Goal: Information Seeking & Learning: Learn about a topic

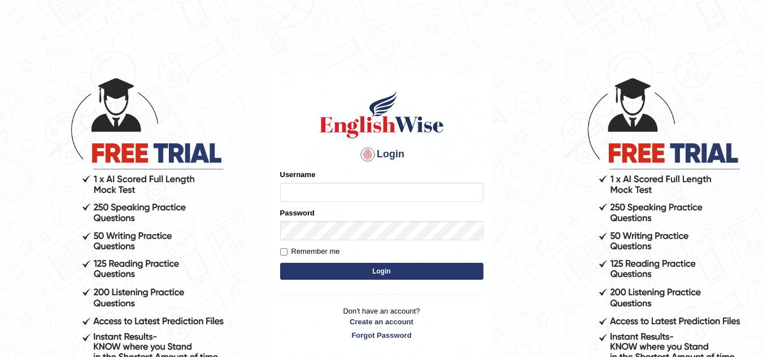
click at [320, 191] on input "Username" at bounding box center [381, 192] width 203 height 19
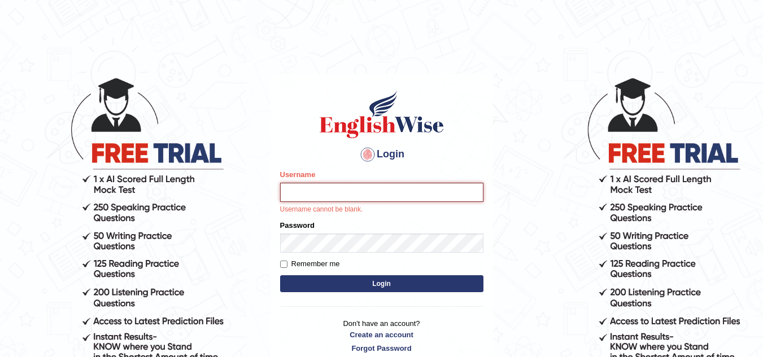
click at [325, 183] on input "Username" at bounding box center [381, 192] width 203 height 19
type input "sk247289"
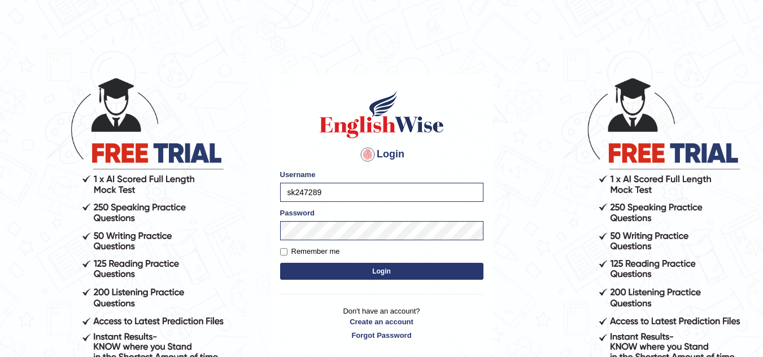
click at [370, 275] on button "Login" at bounding box center [381, 271] width 203 height 17
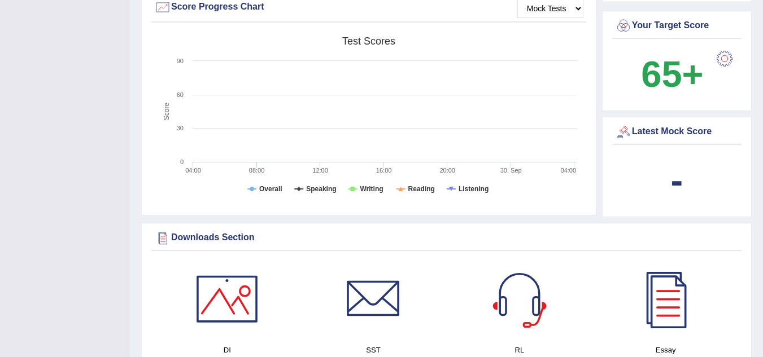
scroll to position [431, 0]
click at [214, 30] on rect at bounding box center [368, 117] width 428 height 175
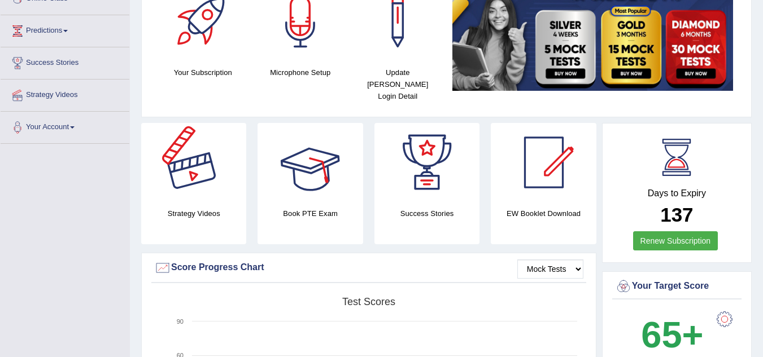
scroll to position [0, 0]
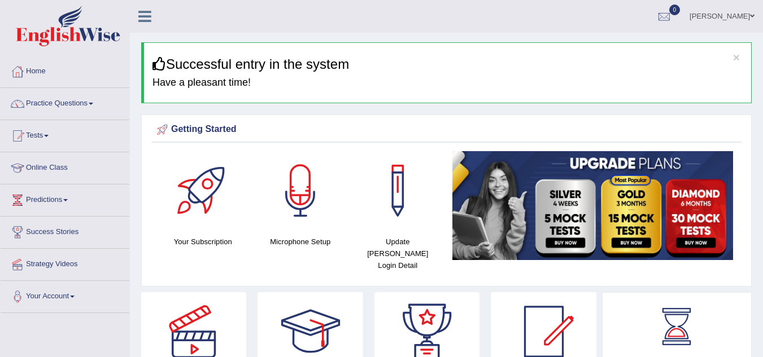
click at [87, 106] on link "Practice Questions" at bounding box center [65, 102] width 129 height 28
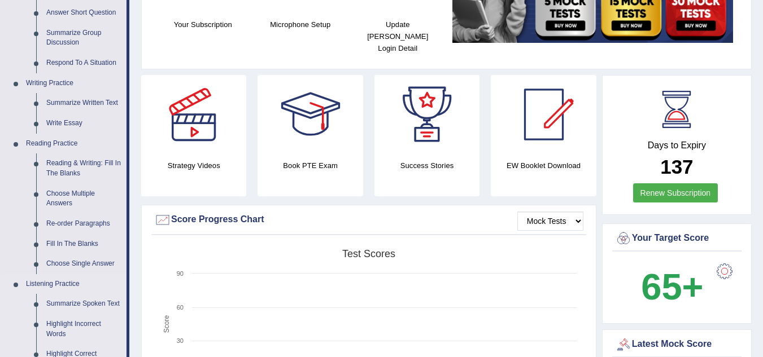
scroll to position [216, 0]
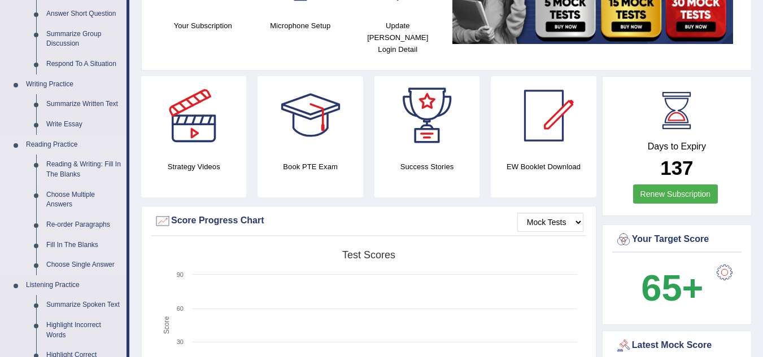
click at [56, 168] on link "Reading & Writing: Fill In The Blanks" at bounding box center [83, 170] width 85 height 30
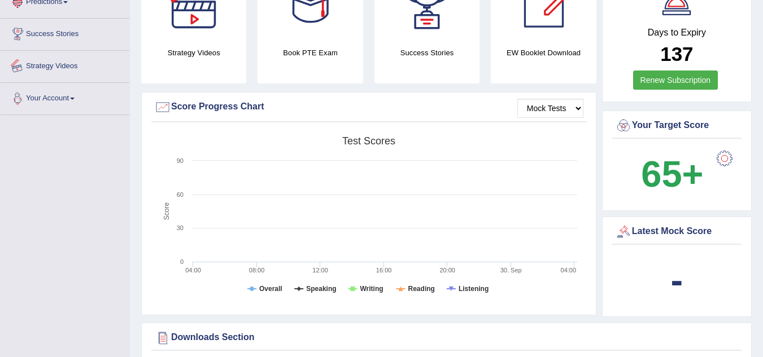
scroll to position [402, 0]
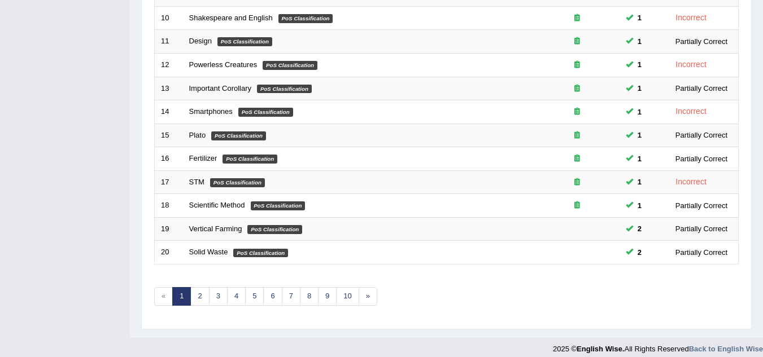
scroll to position [382, 0]
click at [229, 300] on link "4" at bounding box center [236, 296] width 19 height 19
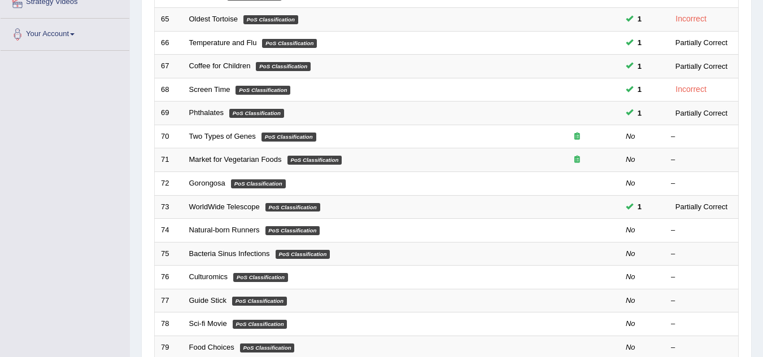
scroll to position [264, 0]
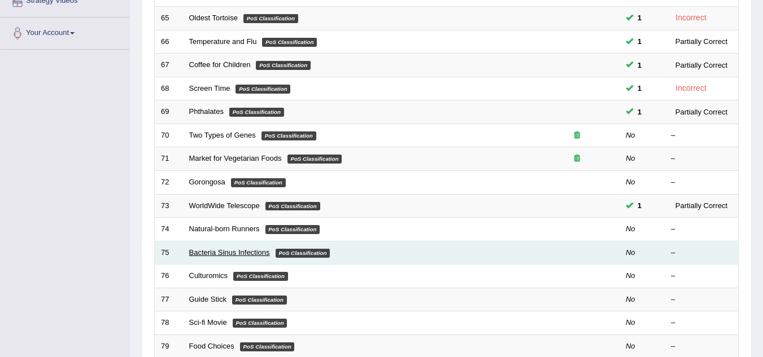
click at [227, 252] on link "Bacteria Sinus Infections" at bounding box center [229, 252] width 81 height 8
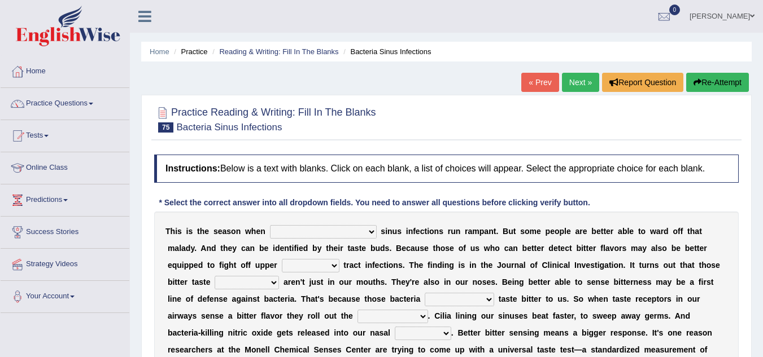
click at [280, 227] on select "conventicle [DEMOGRAPHIC_DATA] bacterial prissier" at bounding box center [323, 232] width 107 height 14
select select "bacterial"
click at [270, 225] on select "conventicle [DEMOGRAPHIC_DATA] bacterial prissier" at bounding box center [323, 232] width 107 height 14
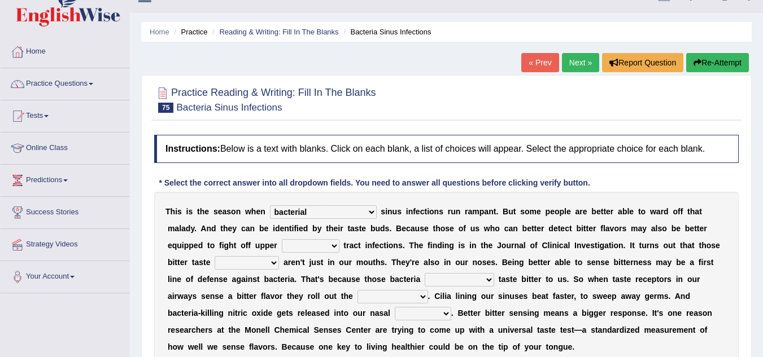
scroll to position [20, 0]
click at [282, 243] on select "faulty respiratory togae gawky" at bounding box center [311, 246] width 58 height 14
select select "respiratory"
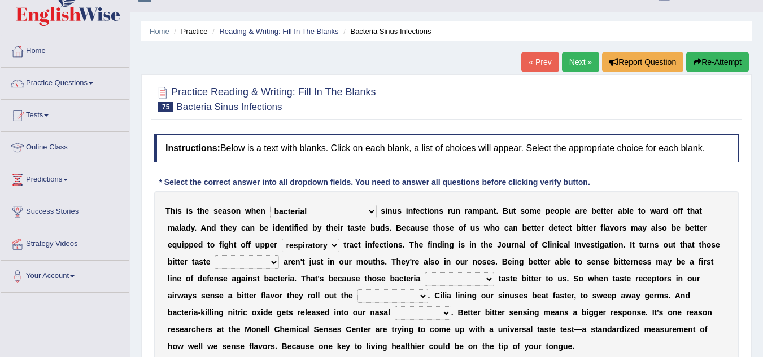
click at [282, 239] on select "faulty respiratory togae gawky" at bounding box center [311, 246] width 58 height 14
click at [215, 260] on select "depressions dinners submissions receptors" at bounding box center [247, 263] width 64 height 14
select select "receptors"
click at [215, 256] on select "depressions dinners submissions receptors" at bounding box center [247, 263] width 64 height 14
click at [425, 276] on select "purposelessly actually diagonally providently" at bounding box center [459, 280] width 69 height 14
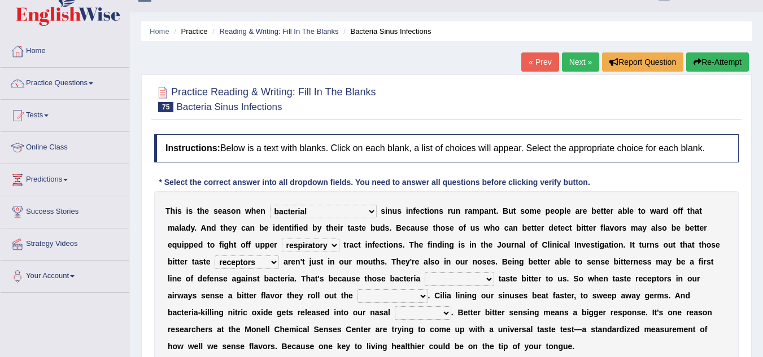
click at [619, 254] on div "T h i s i s t h e s e a s o n w h e n conventicle atheist bacterial prissier s …" at bounding box center [446, 278] width 584 height 175
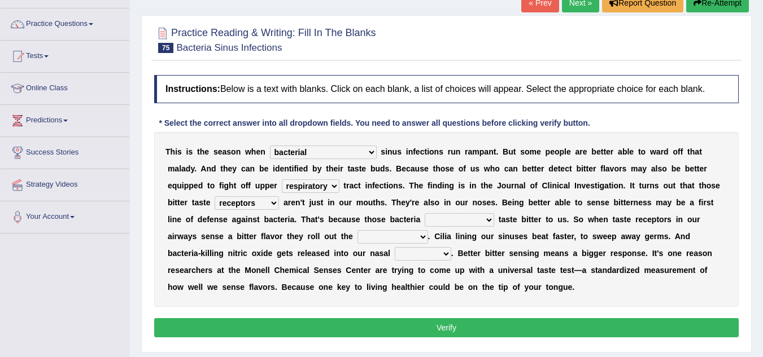
scroll to position [80, 0]
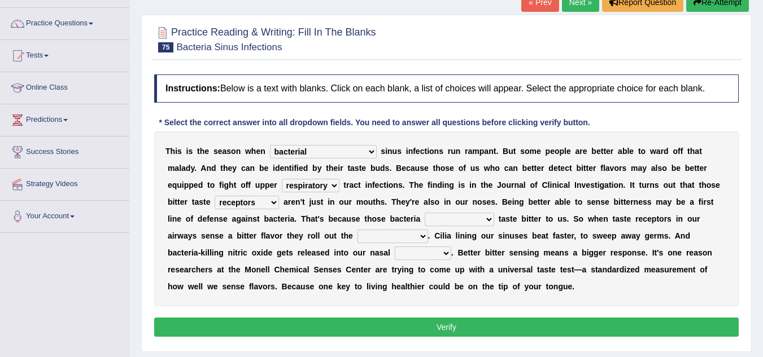
click at [425, 218] on select "purposelessly actually diagonally providently" at bounding box center [459, 220] width 69 height 14
drag, startPoint x: 537, startPoint y: 318, endPoint x: 444, endPoint y: 227, distance: 129.7
click at [444, 227] on div "Instructions: Below is a text with blanks. Click on each blank, a list of choic…" at bounding box center [446, 207] width 590 height 277
click at [436, 216] on select "purposelessly actually diagonally providently" at bounding box center [459, 220] width 69 height 14
select select "diagonally"
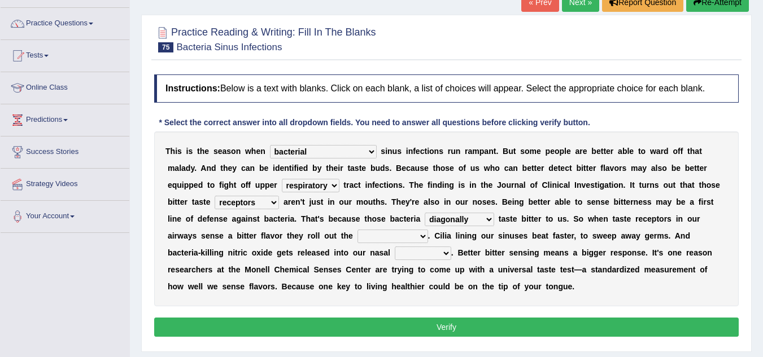
click at [425, 213] on select "purposelessly actually diagonally providently" at bounding box center [459, 220] width 69 height 14
click at [392, 327] on button "Verify" at bounding box center [446, 327] width 584 height 19
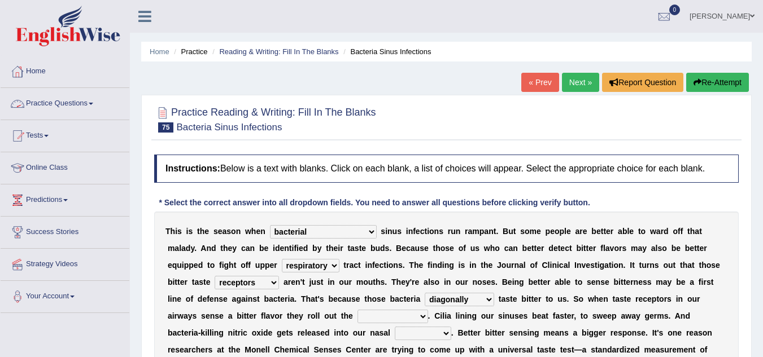
click at [61, 100] on link "Practice Questions" at bounding box center [65, 102] width 129 height 28
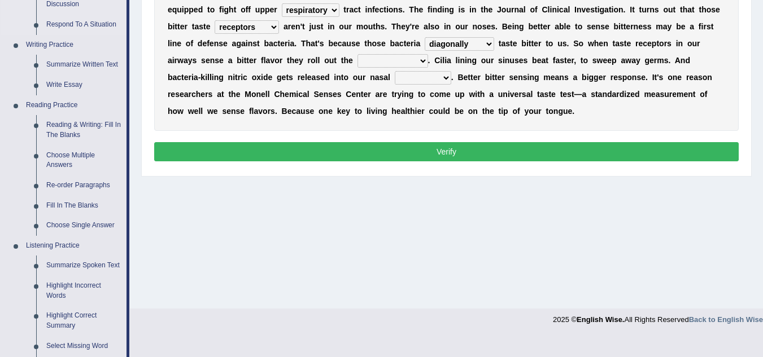
scroll to position [256, 0]
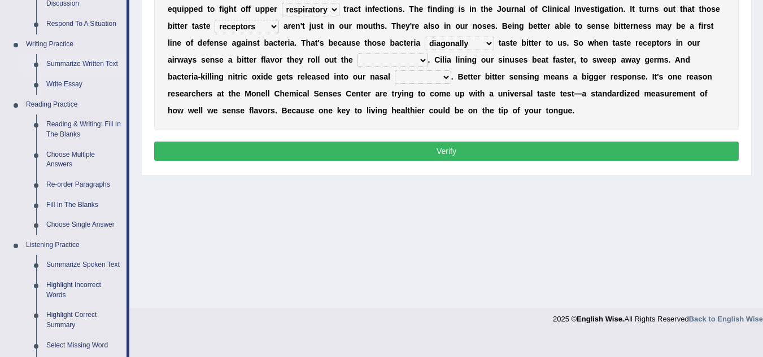
click at [64, 63] on link "Summarize Written Text" at bounding box center [83, 64] width 85 height 20
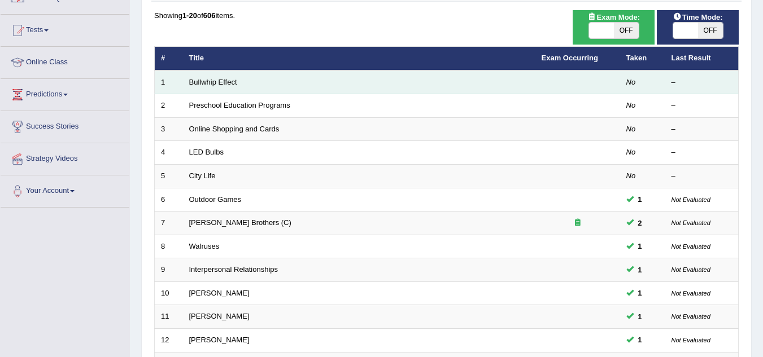
scroll to position [109, 0]
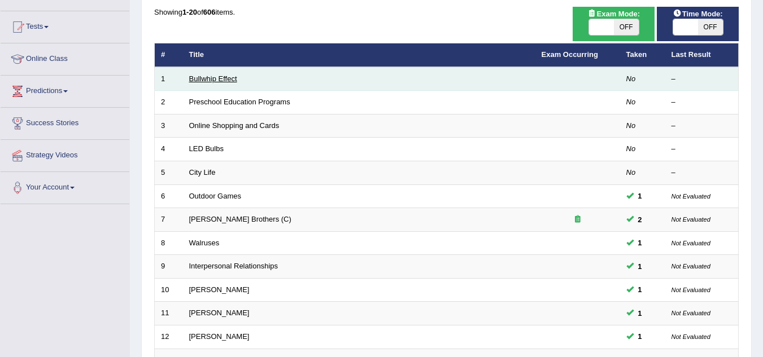
click at [217, 79] on link "Bullwhip Effect" at bounding box center [213, 79] width 48 height 8
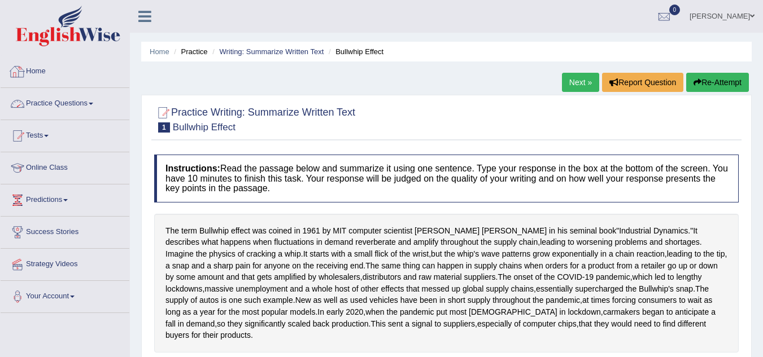
click at [83, 99] on link "Practice Questions" at bounding box center [65, 102] width 129 height 28
